Goal: Information Seeking & Learning: Learn about a topic

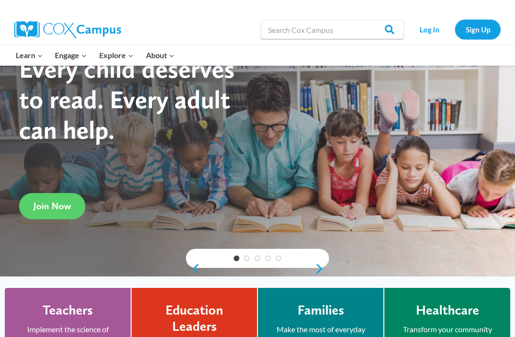
click at [430, 34] on link "Log In" at bounding box center [428, 30] width 41 height 20
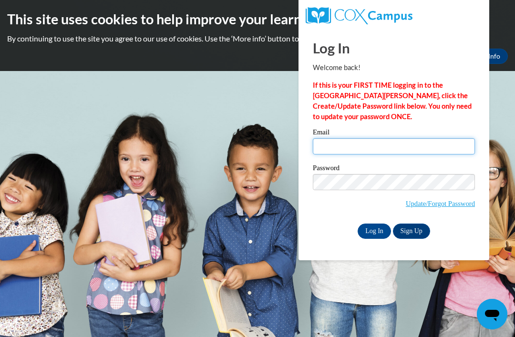
click at [386, 149] on input "Email" at bounding box center [394, 146] width 162 height 16
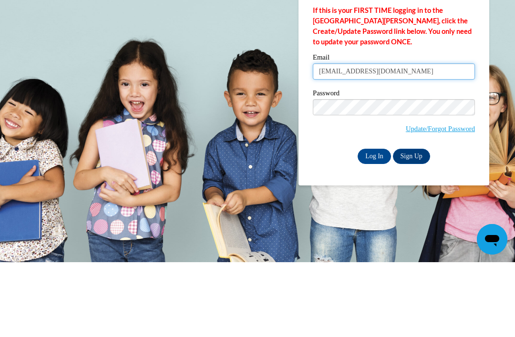
type input "laurturp@gmail.com"
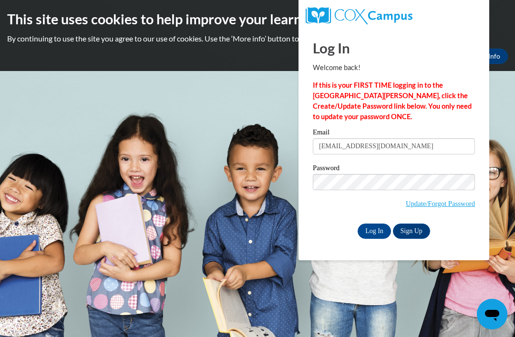
click at [376, 232] on input "Log In" at bounding box center [373, 231] width 33 height 15
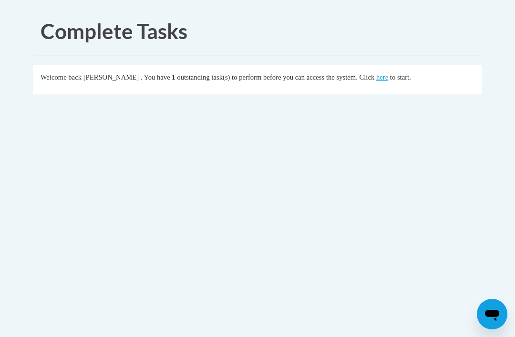
click at [376, 80] on link "here" at bounding box center [382, 77] width 12 height 8
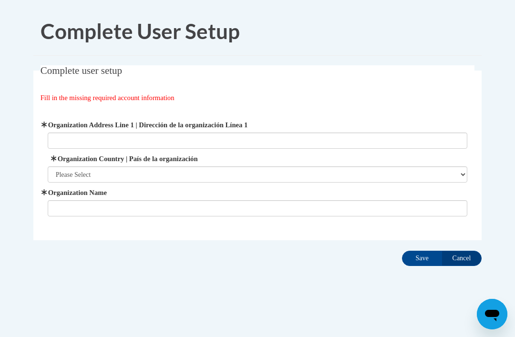
click at [377, 128] on label "Organization Address Line 1 | Dirección de la organización Línea 1" at bounding box center [258, 125] width 420 height 10
click at [377, 132] on input "Organization Address Line 1 | Dirección de la organización Línea 1" at bounding box center [258, 140] width 420 height 16
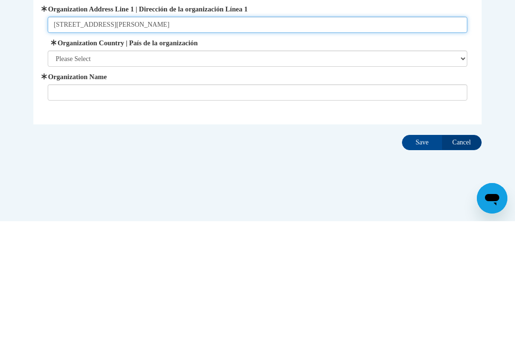
type input "5180 buffington rd"
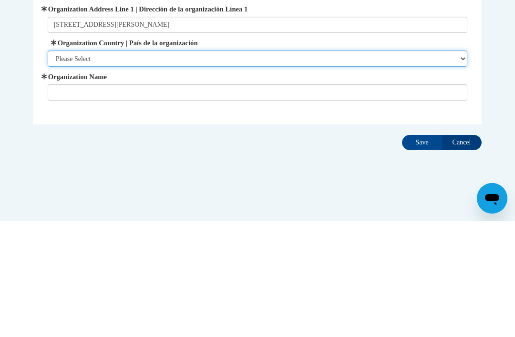
click at [387, 166] on select "Please Select United States | Estados Unidos Outside of the United States | Fue…" at bounding box center [258, 174] width 420 height 16
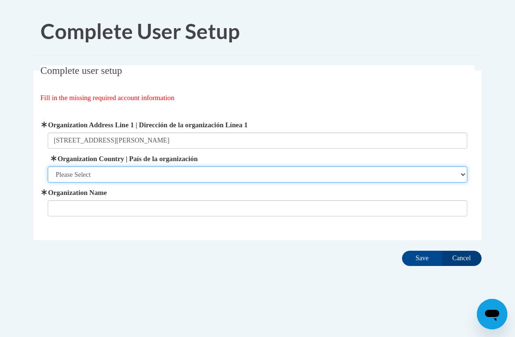
select select "ad49bcad-a171-4b2e-b99c-48b446064914"
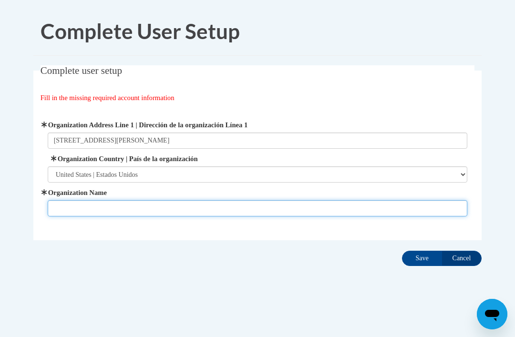
click at [171, 209] on input "Organization Name" at bounding box center [258, 208] width 420 height 16
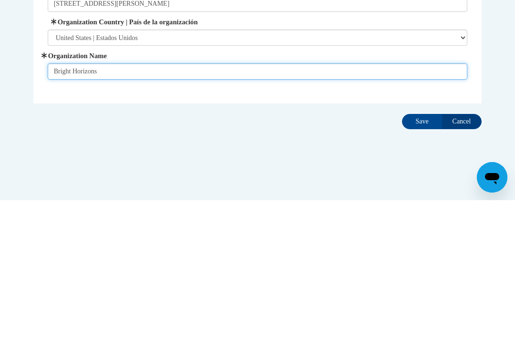
type input "Bright Horizons"
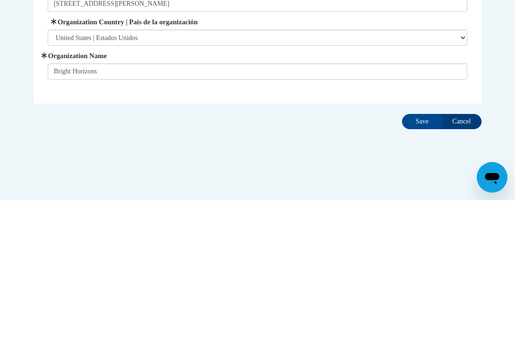
click at [420, 251] on input "Save" at bounding box center [422, 258] width 40 height 15
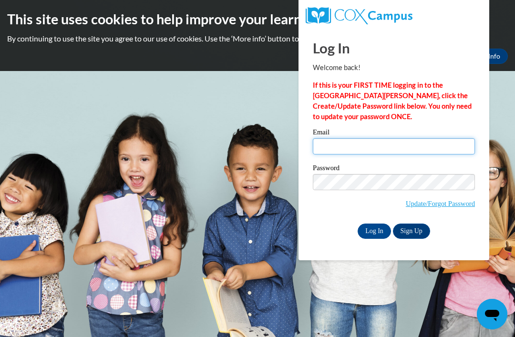
click at [385, 146] on input "Email" at bounding box center [394, 146] width 162 height 16
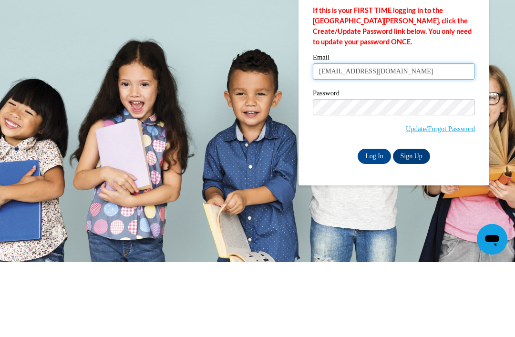
type input "laurturp@gmail.com"
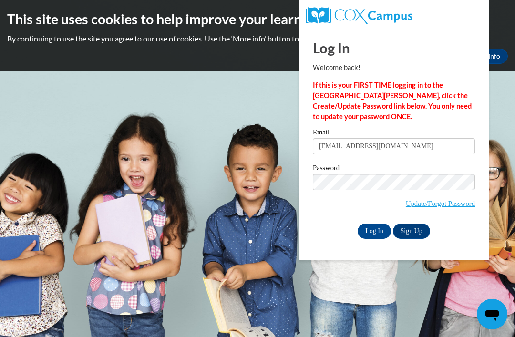
click at [413, 226] on link "Sign Up" at bounding box center [411, 231] width 37 height 15
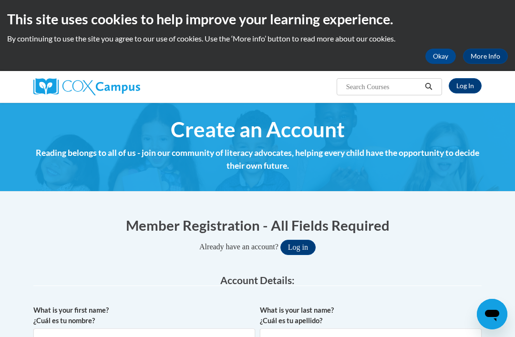
click at [475, 88] on link "Log In" at bounding box center [464, 85] width 33 height 15
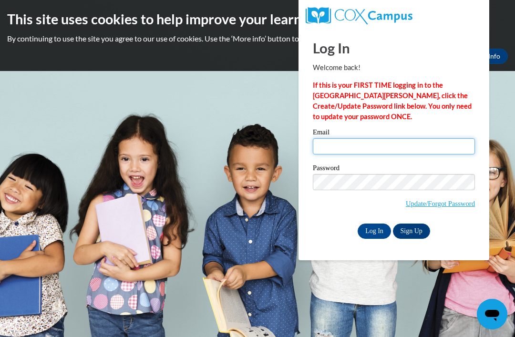
click at [393, 148] on input "Email" at bounding box center [394, 146] width 162 height 16
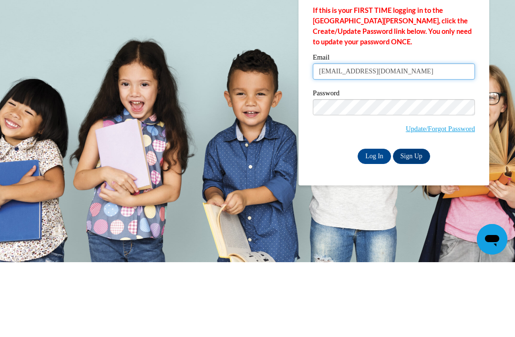
type input "[EMAIL_ADDRESS][DOMAIN_NAME]"
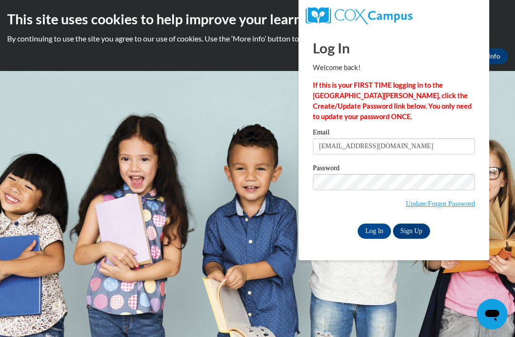
click at [364, 237] on input "Log In" at bounding box center [373, 231] width 33 height 15
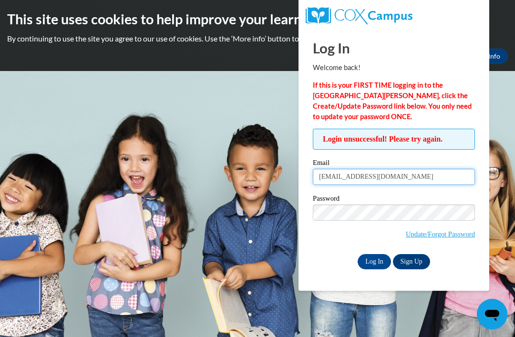
click at [427, 176] on input "laurturp@gmail.com" at bounding box center [394, 177] width 162 height 16
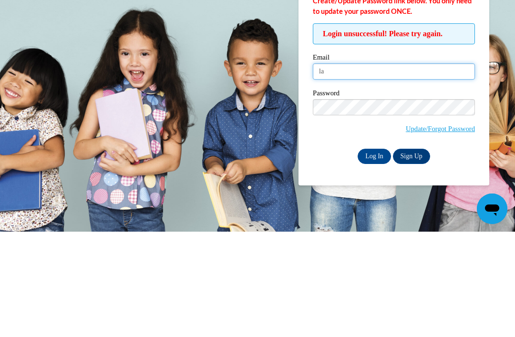
type input "l"
type input "30123926@brighthorizons.com"
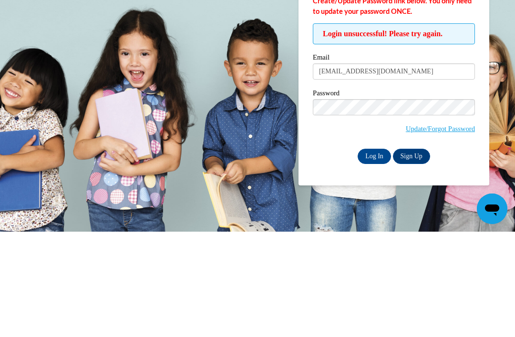
click at [447, 195] on label "Password" at bounding box center [394, 200] width 162 height 10
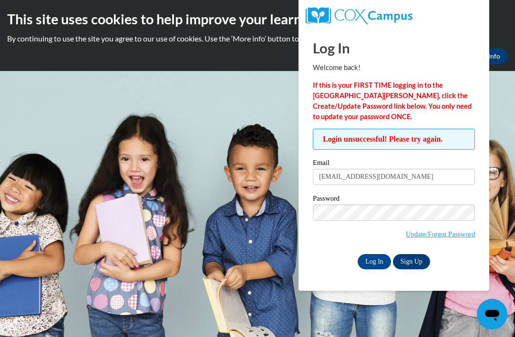
click at [379, 263] on input "Log In" at bounding box center [373, 261] width 33 height 15
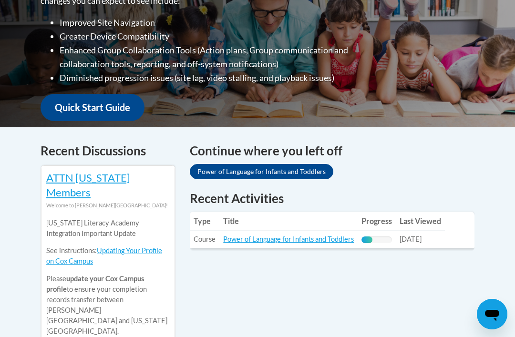
scroll to position [320, 0]
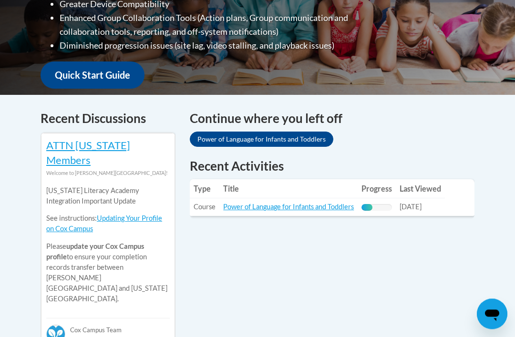
click at [322, 203] on link "Power of Language for Infants and Toddlers" at bounding box center [288, 207] width 131 height 8
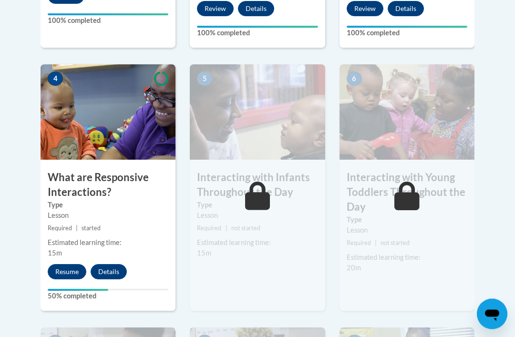
click at [72, 270] on button "Resume" at bounding box center [67, 272] width 39 height 15
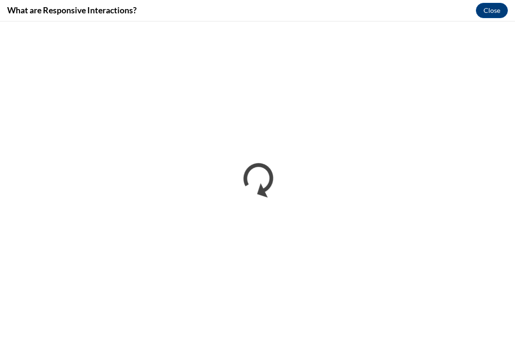
scroll to position [540, 0]
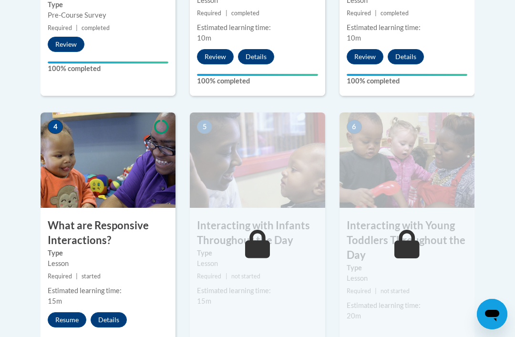
scroll to position [497, 0]
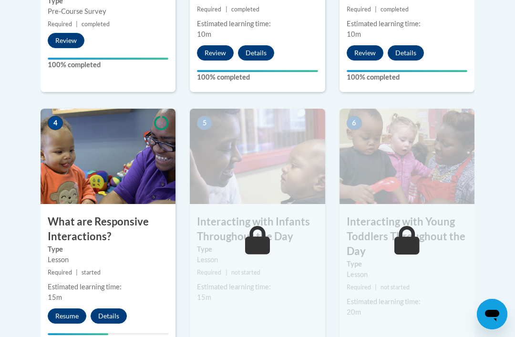
click at [65, 308] on button "Resume" at bounding box center [67, 315] width 39 height 15
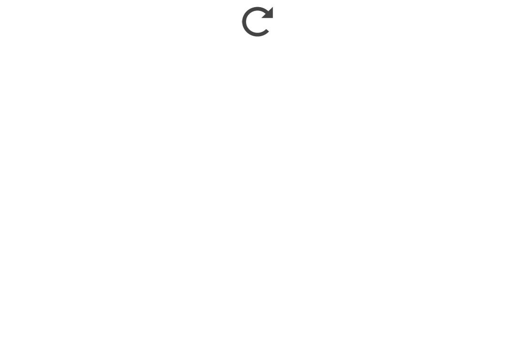
scroll to position [682, 0]
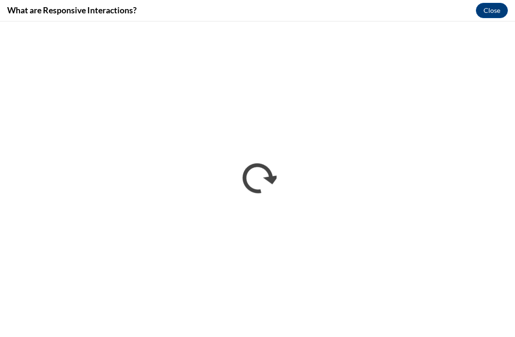
click at [496, 11] on button "Close" at bounding box center [492, 10] width 32 height 15
click at [495, 13] on button "Close" at bounding box center [492, 10] width 32 height 15
click at [488, 16] on button "Close" at bounding box center [492, 10] width 32 height 15
click at [495, 9] on button "Close" at bounding box center [492, 10] width 32 height 15
click at [497, 13] on button "Close" at bounding box center [492, 10] width 32 height 15
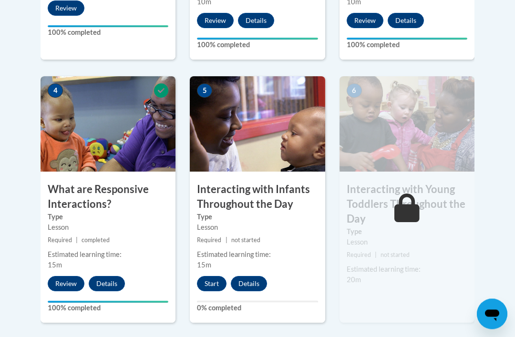
scroll to position [529, 0]
click at [214, 281] on button "Start" at bounding box center [212, 283] width 30 height 15
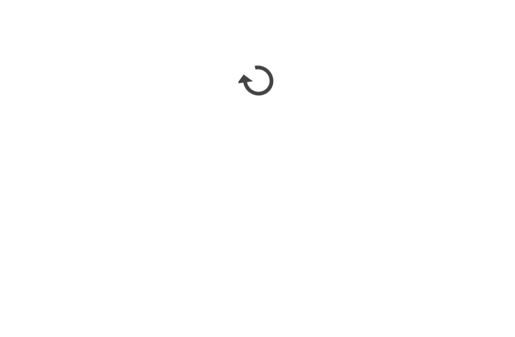
scroll to position [628, 0]
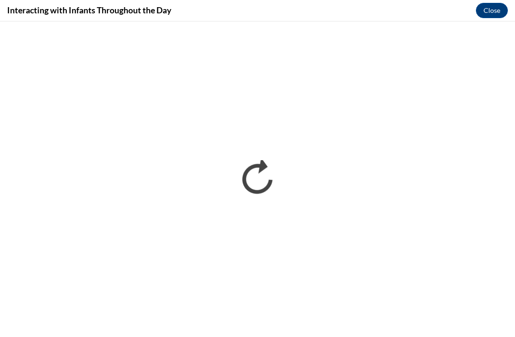
click at [488, 7] on button "Close" at bounding box center [492, 10] width 32 height 15
